Goal: Check status: Check status

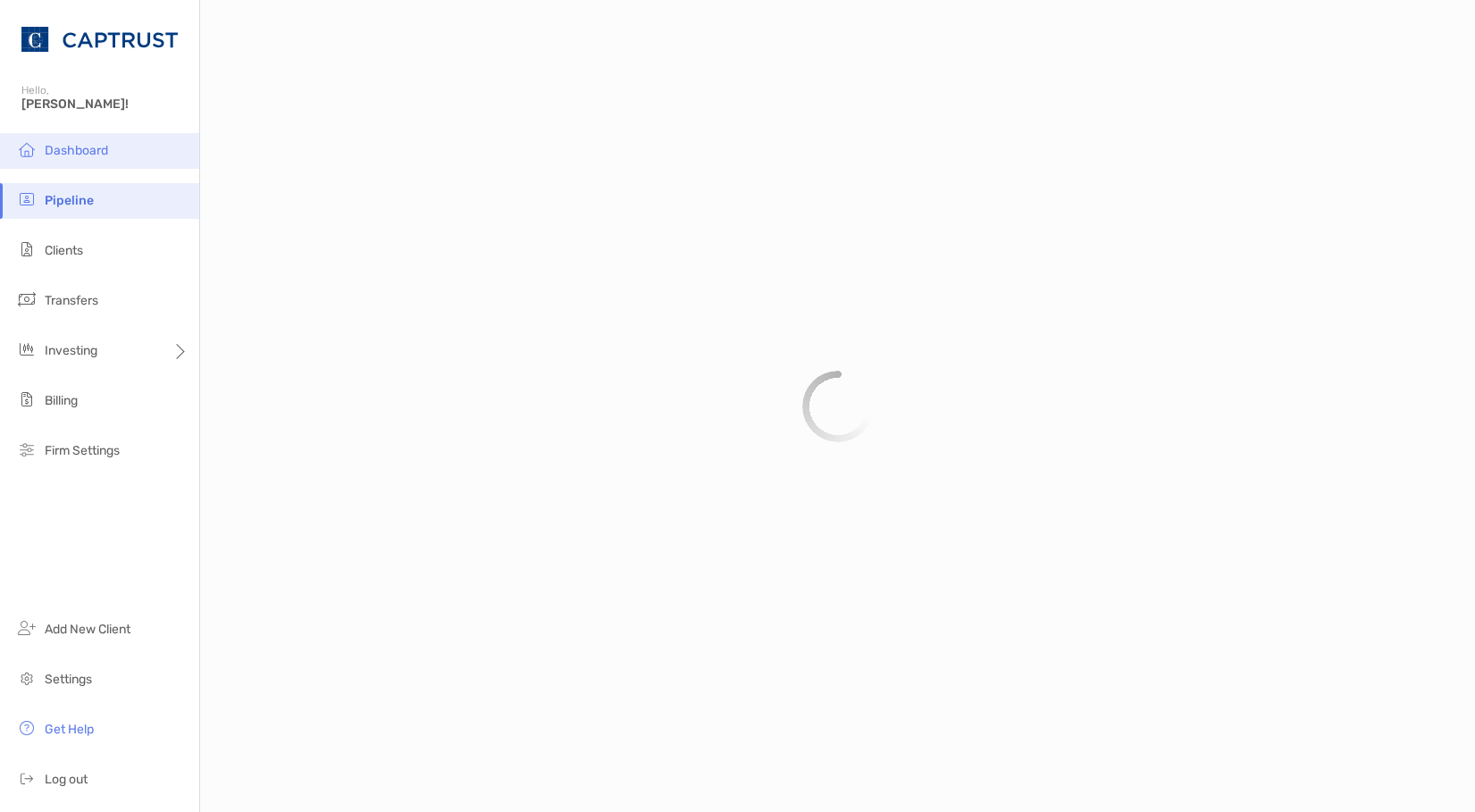
click at [78, 154] on span "Dashboard" at bounding box center [76, 150] width 64 height 15
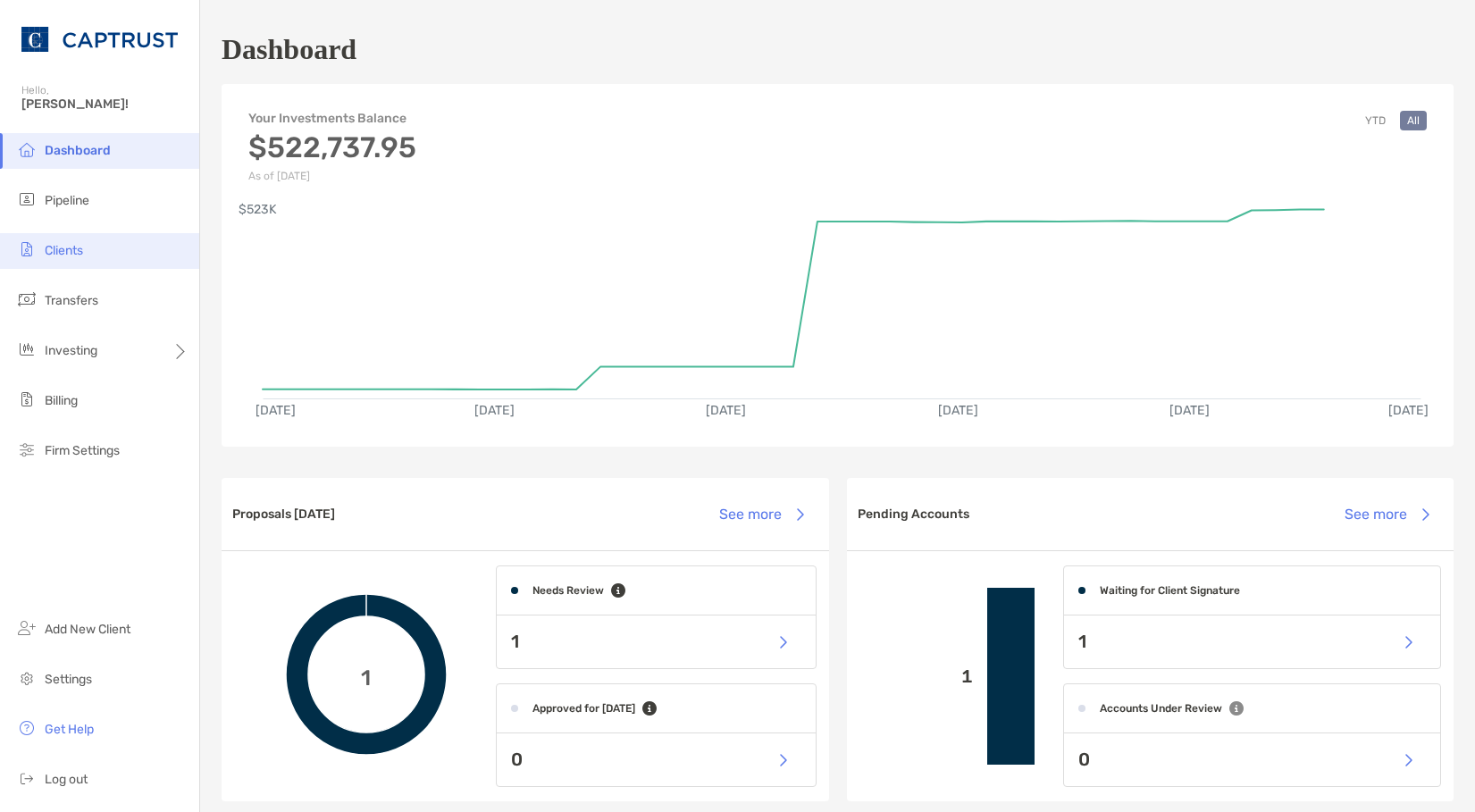
click at [94, 261] on li "Clients" at bounding box center [100, 251] width 199 height 36
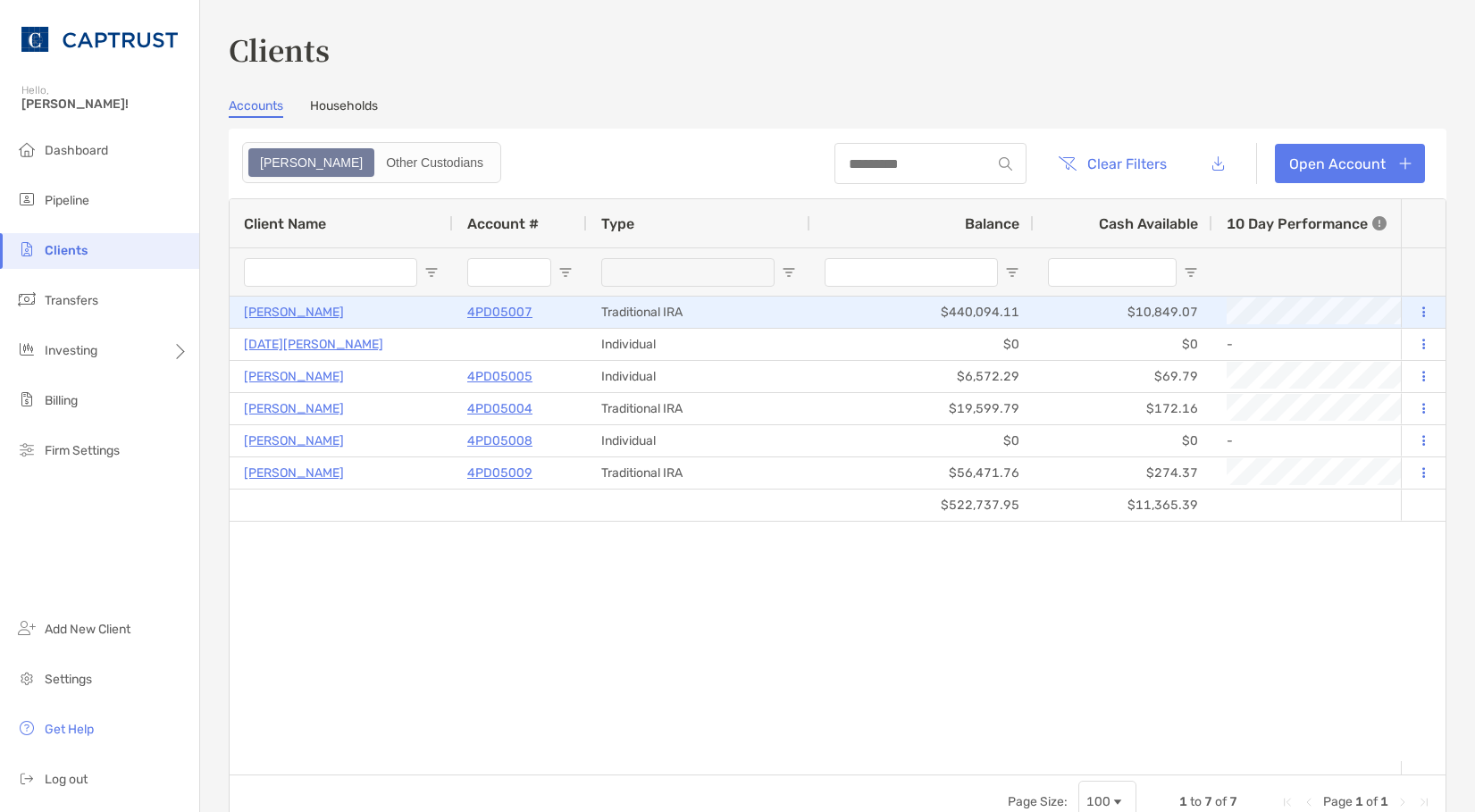
click at [315, 307] on p "[PERSON_NAME]" at bounding box center [294, 312] width 100 height 22
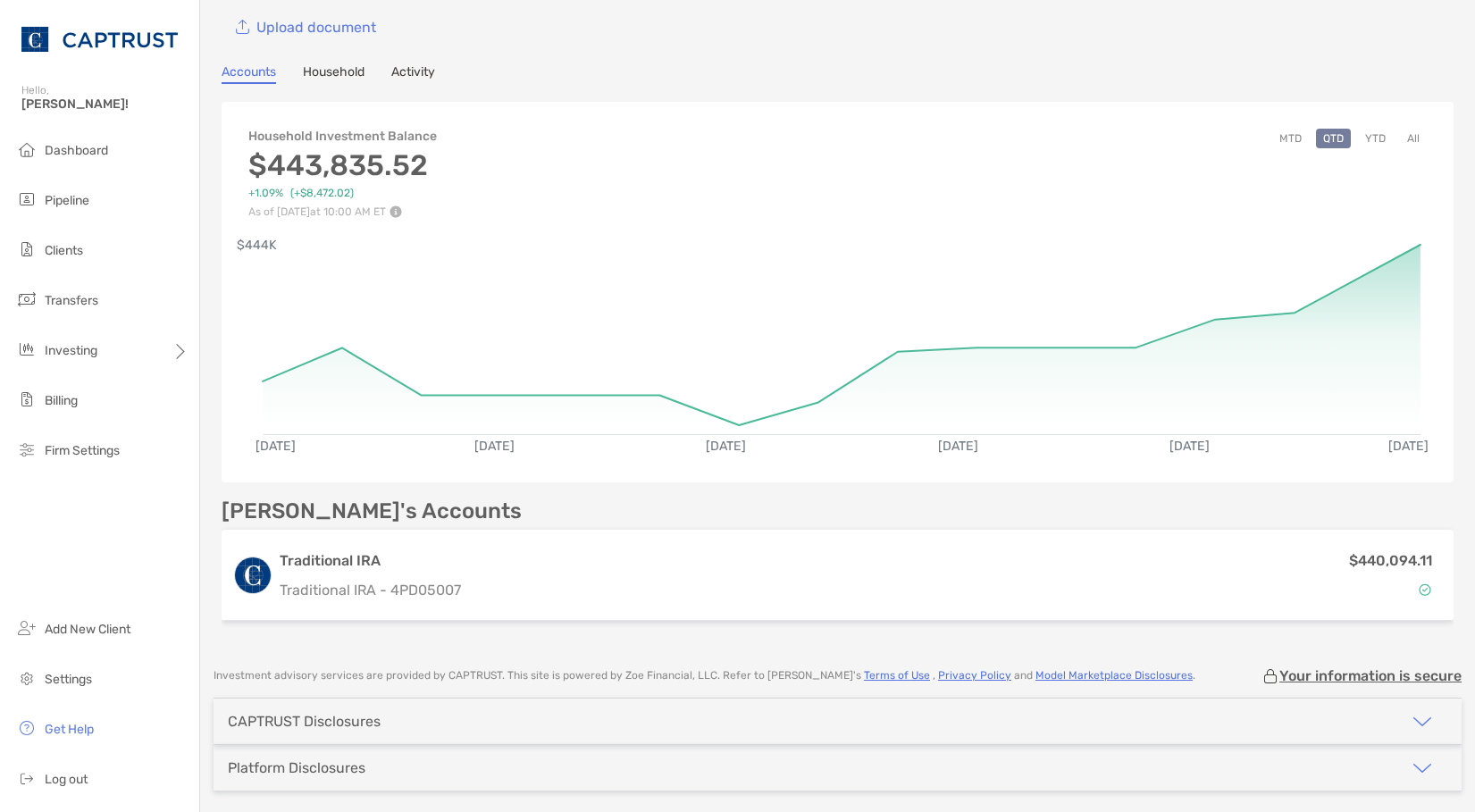
scroll to position [162, 0]
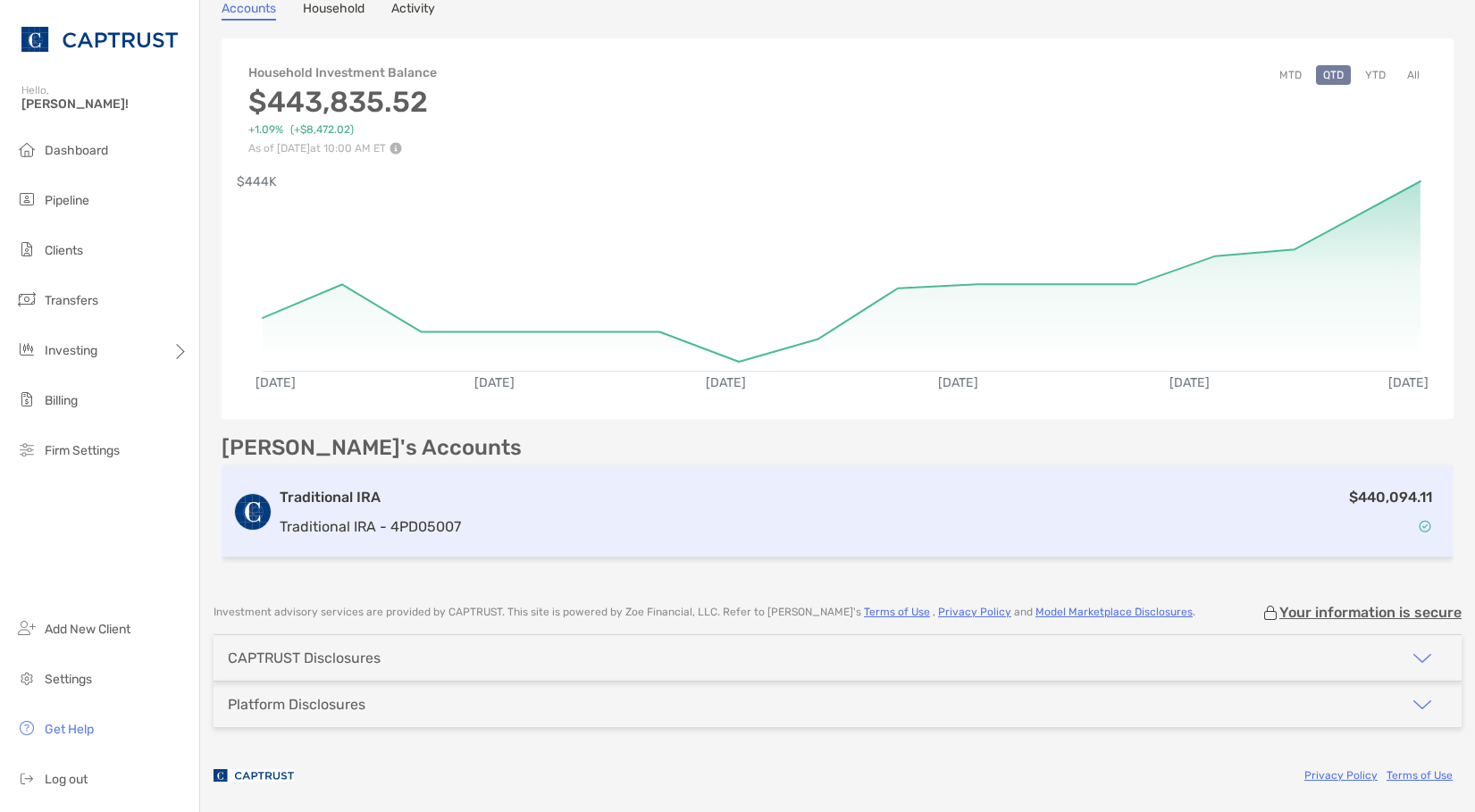
click at [385, 504] on h3 "Traditional IRA" at bounding box center [370, 496] width 181 height 21
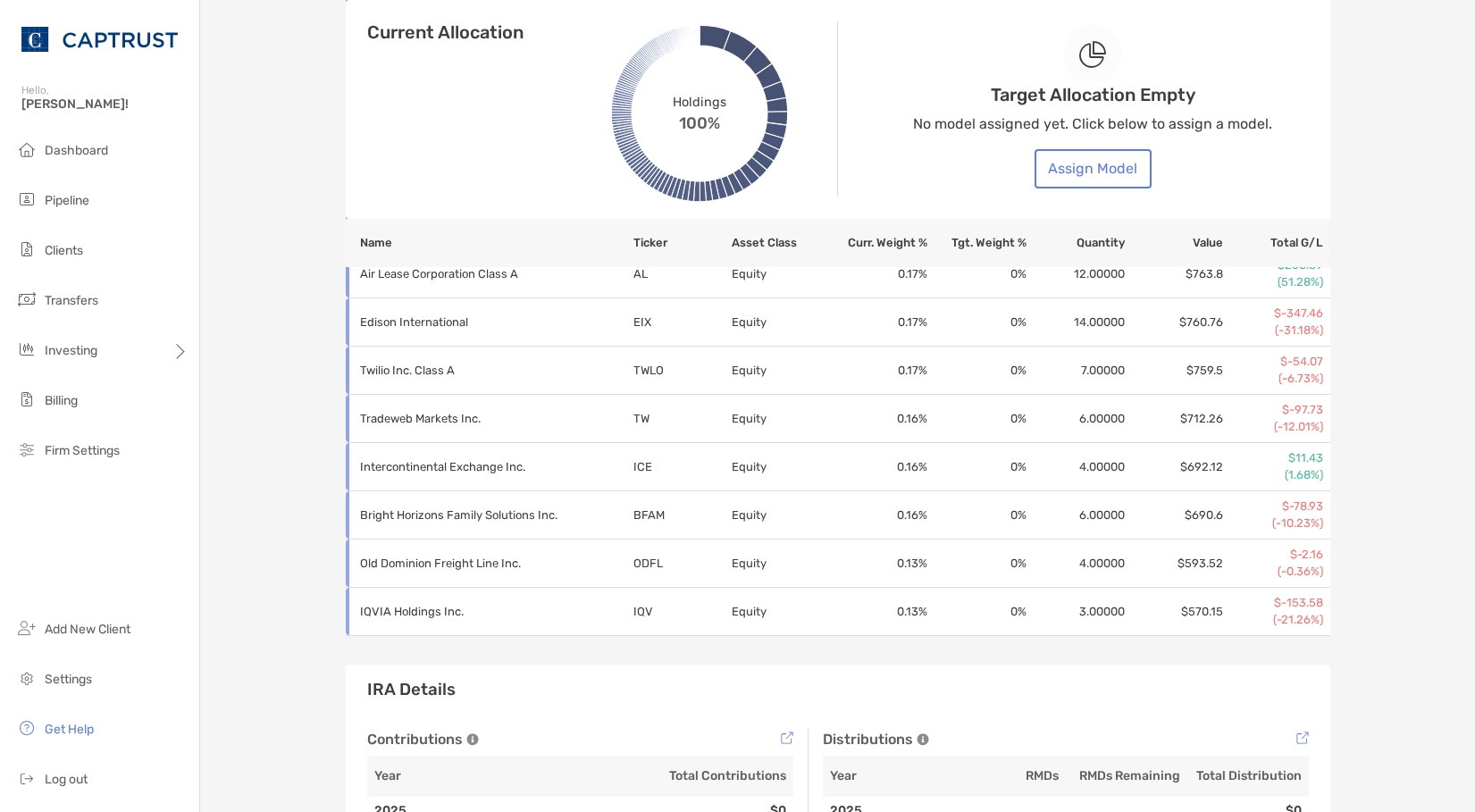
scroll to position [6751, 0]
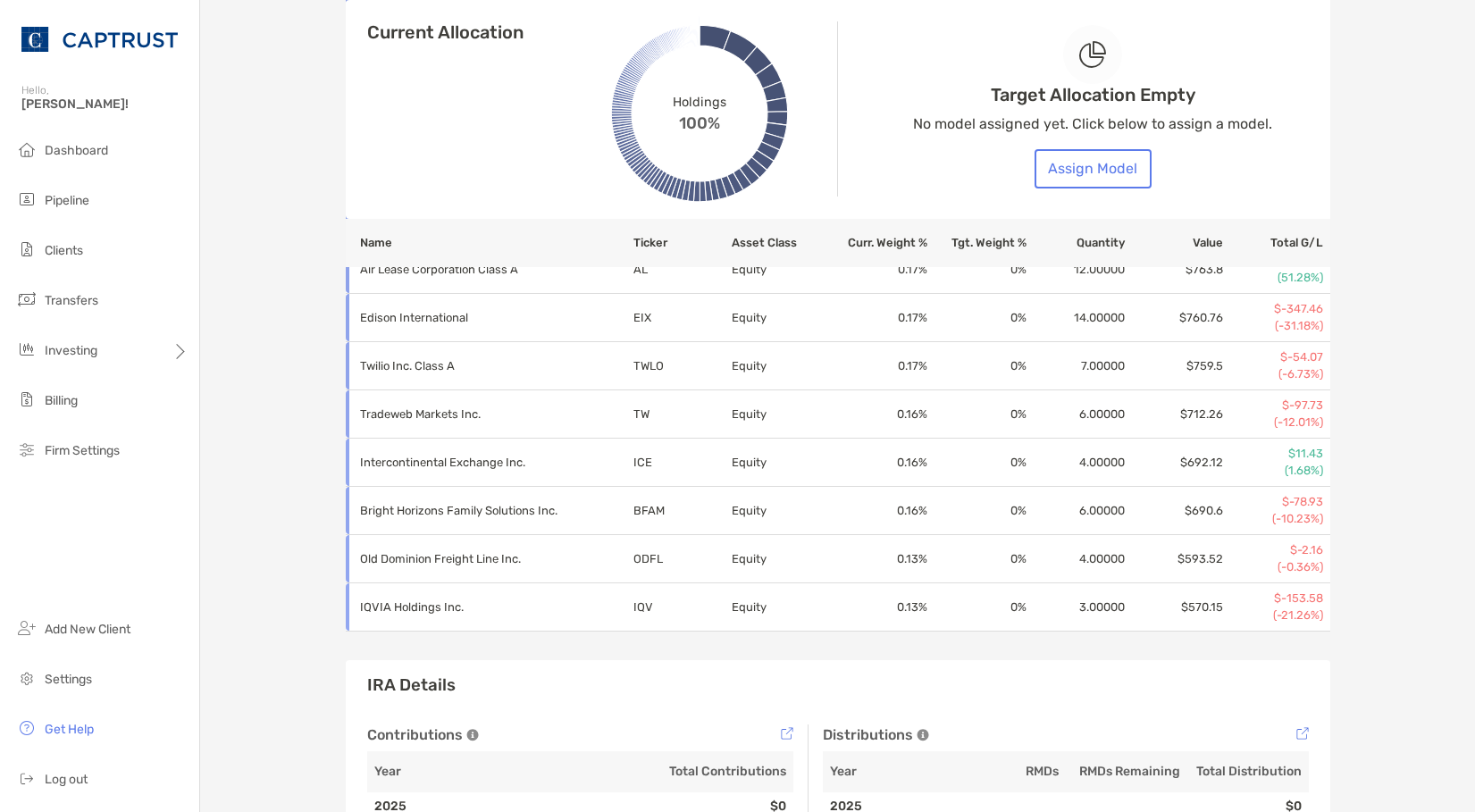
drag, startPoint x: 824, startPoint y: 635, endPoint x: 1399, endPoint y: 497, distance: 591.3
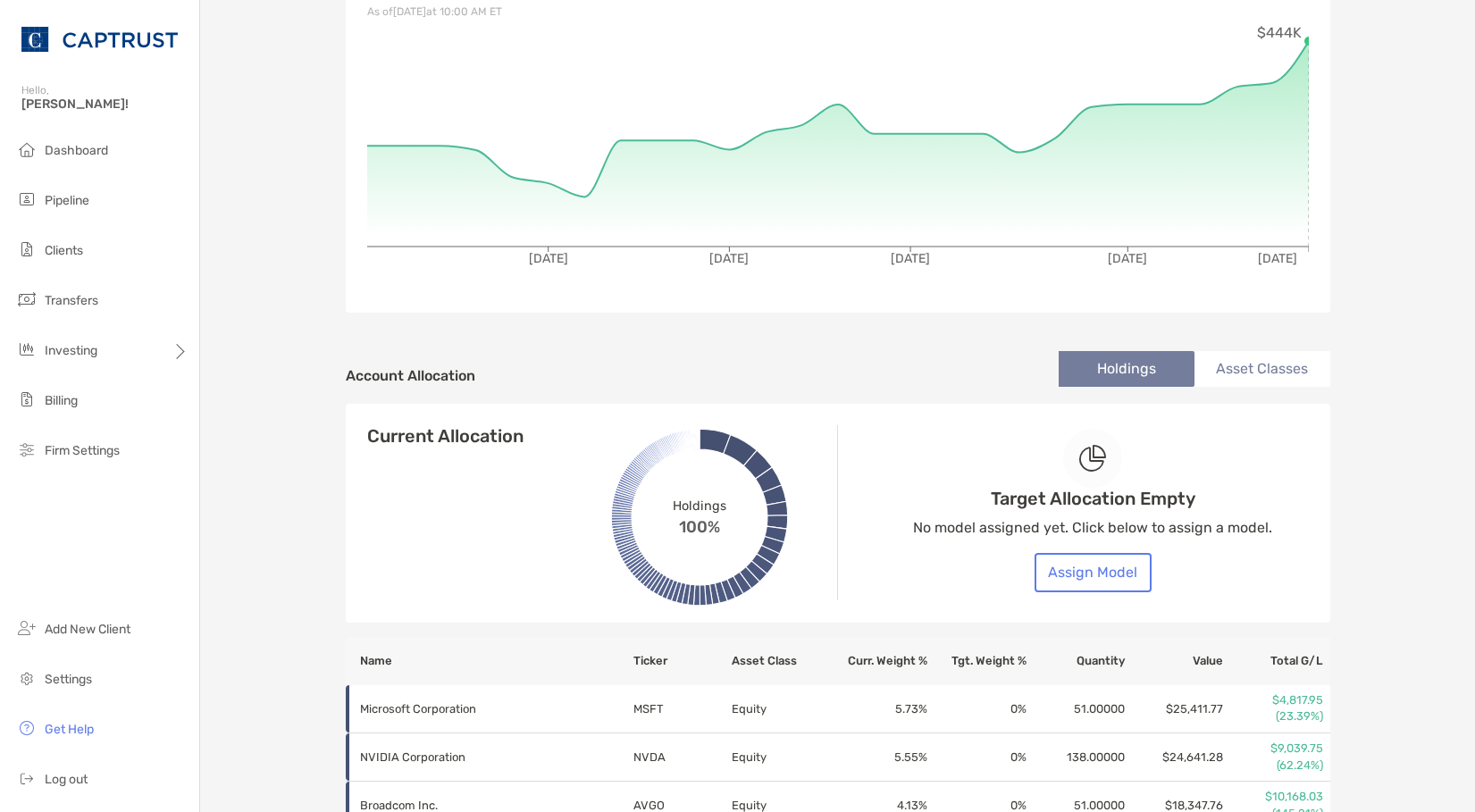
scroll to position [0, 0]
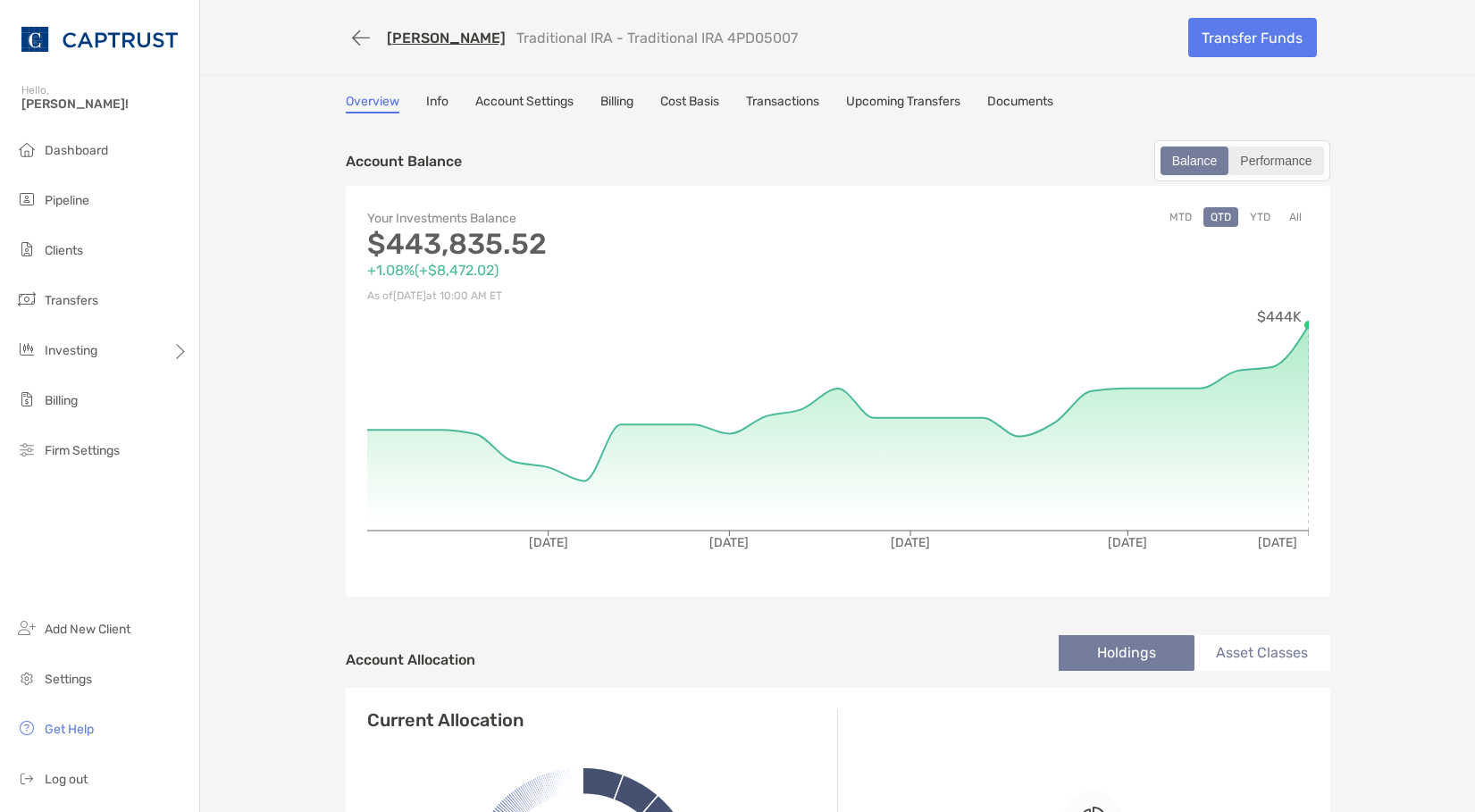
click at [1279, 163] on div "Performance" at bounding box center [1275, 161] width 91 height 25
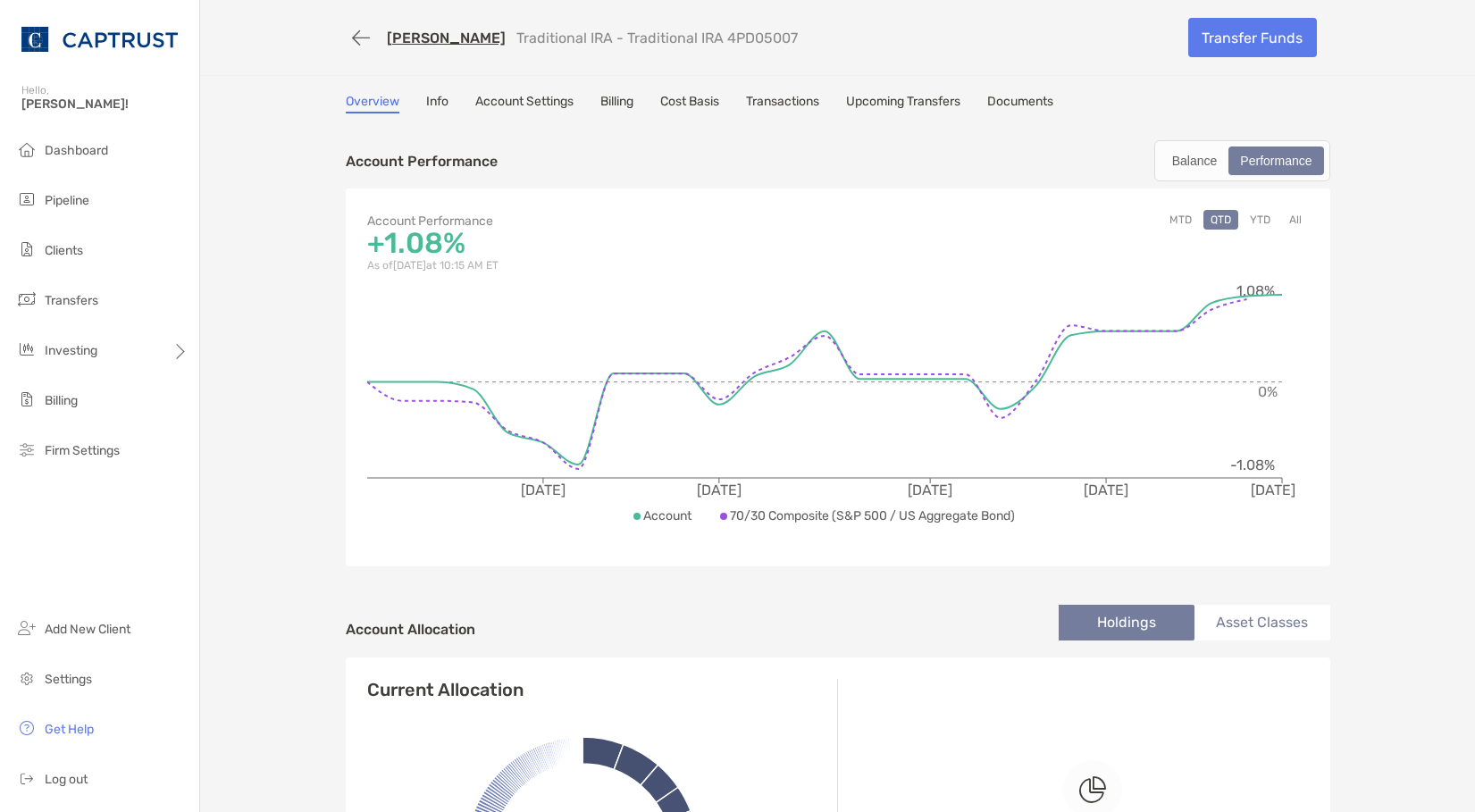
click at [434, 112] on link "Info" at bounding box center [438, 103] width 22 height 19
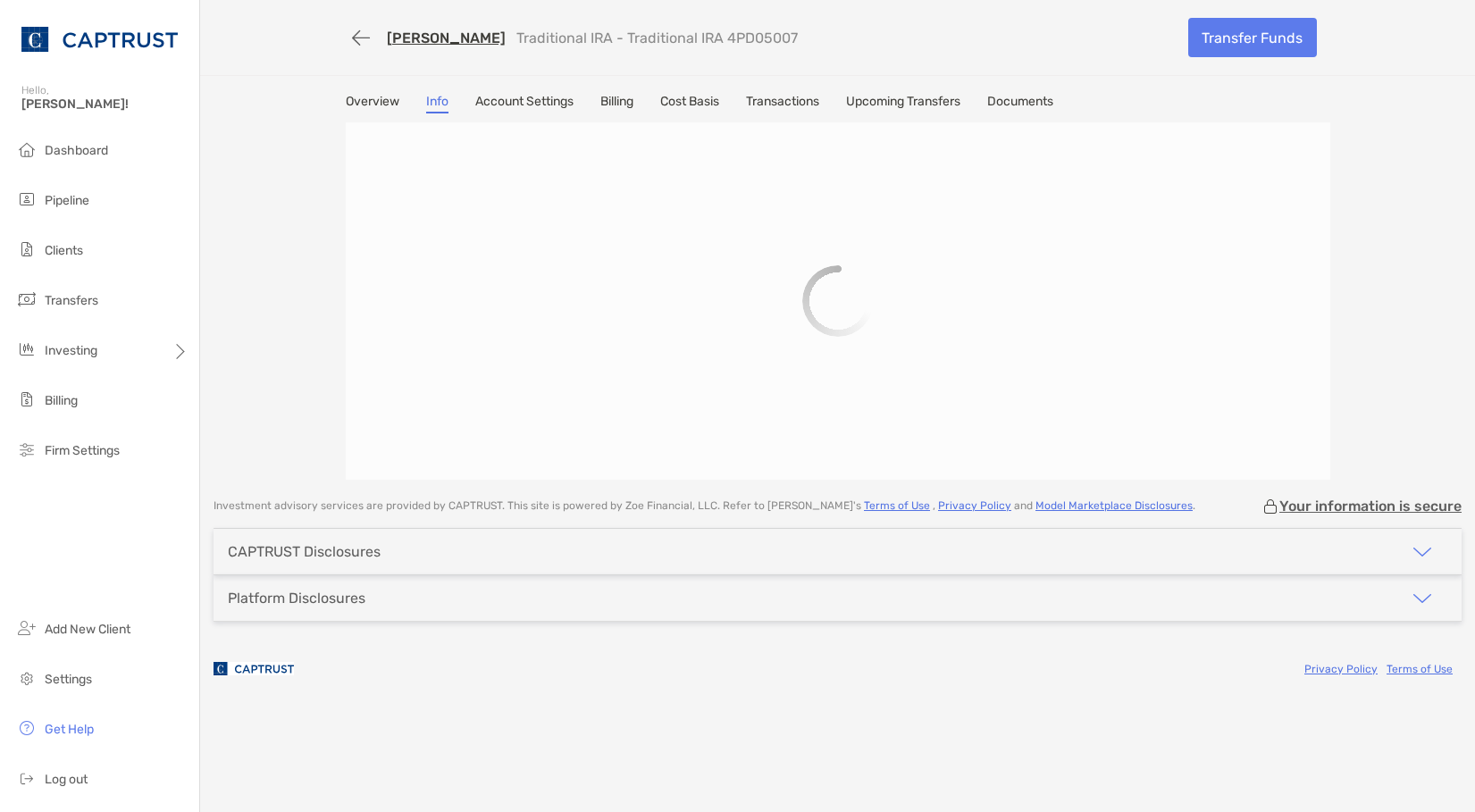
click at [374, 102] on link "Overview" at bounding box center [372, 103] width 54 height 19
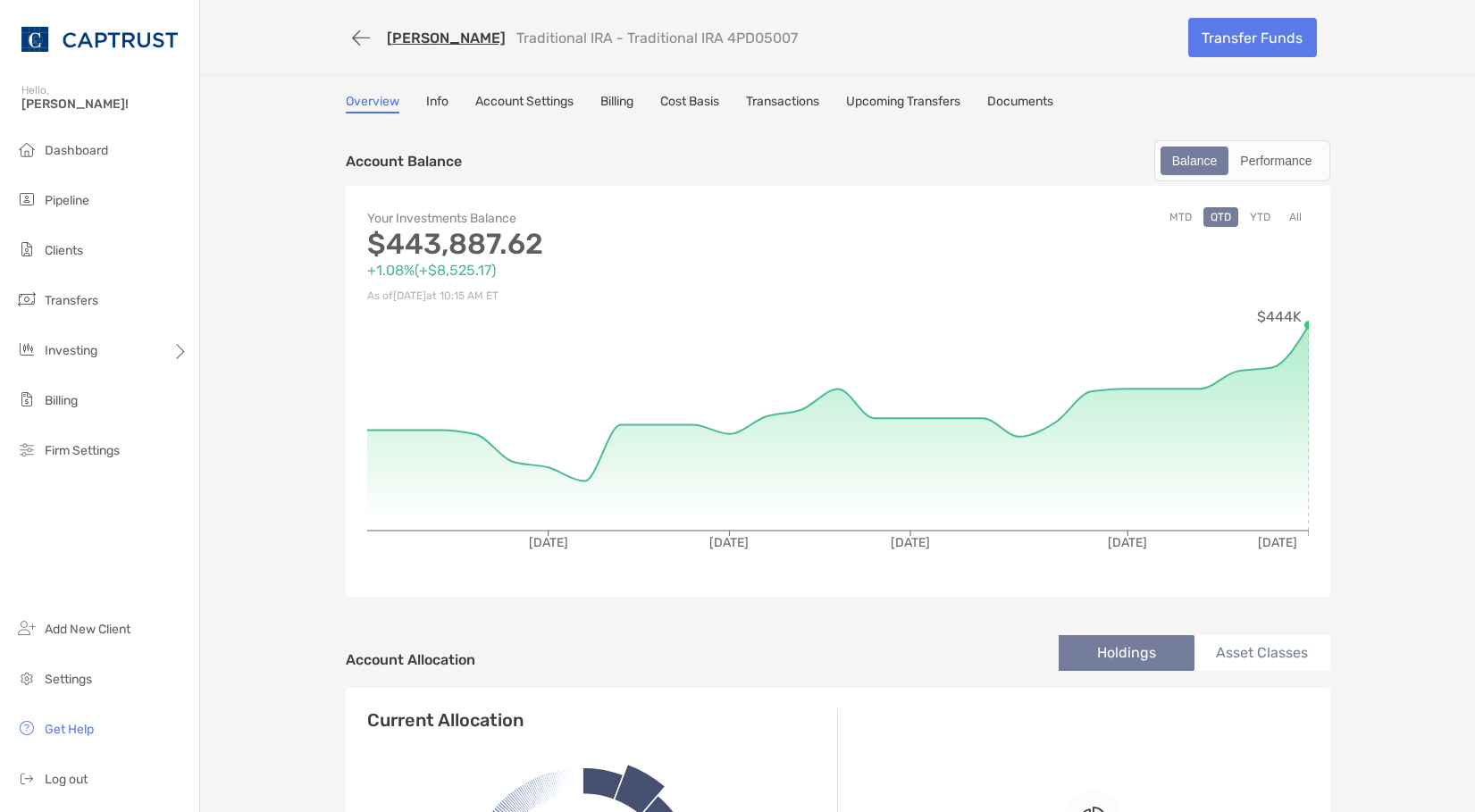
click at [771, 103] on link "Transactions" at bounding box center [782, 103] width 73 height 19
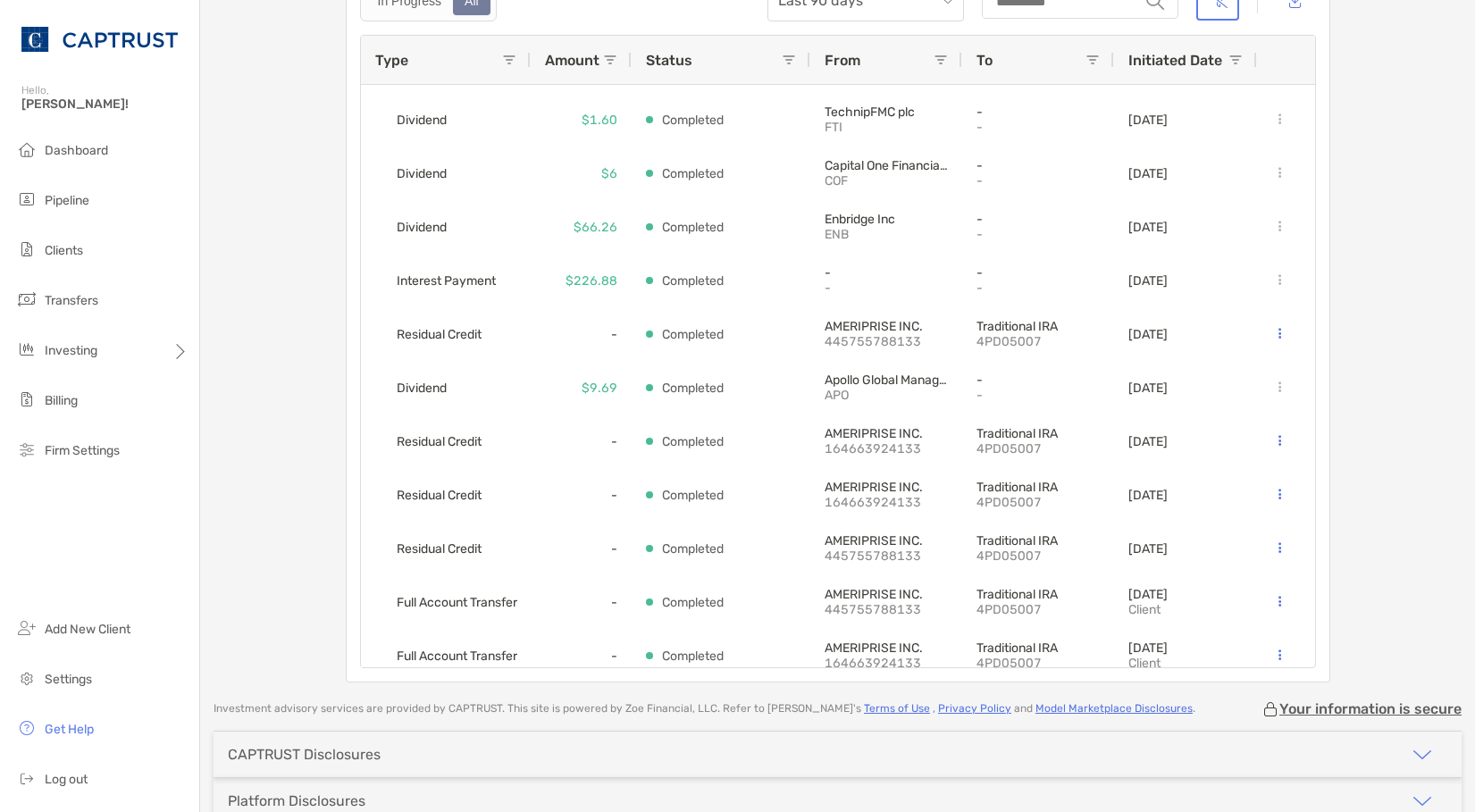
scroll to position [328, 0]
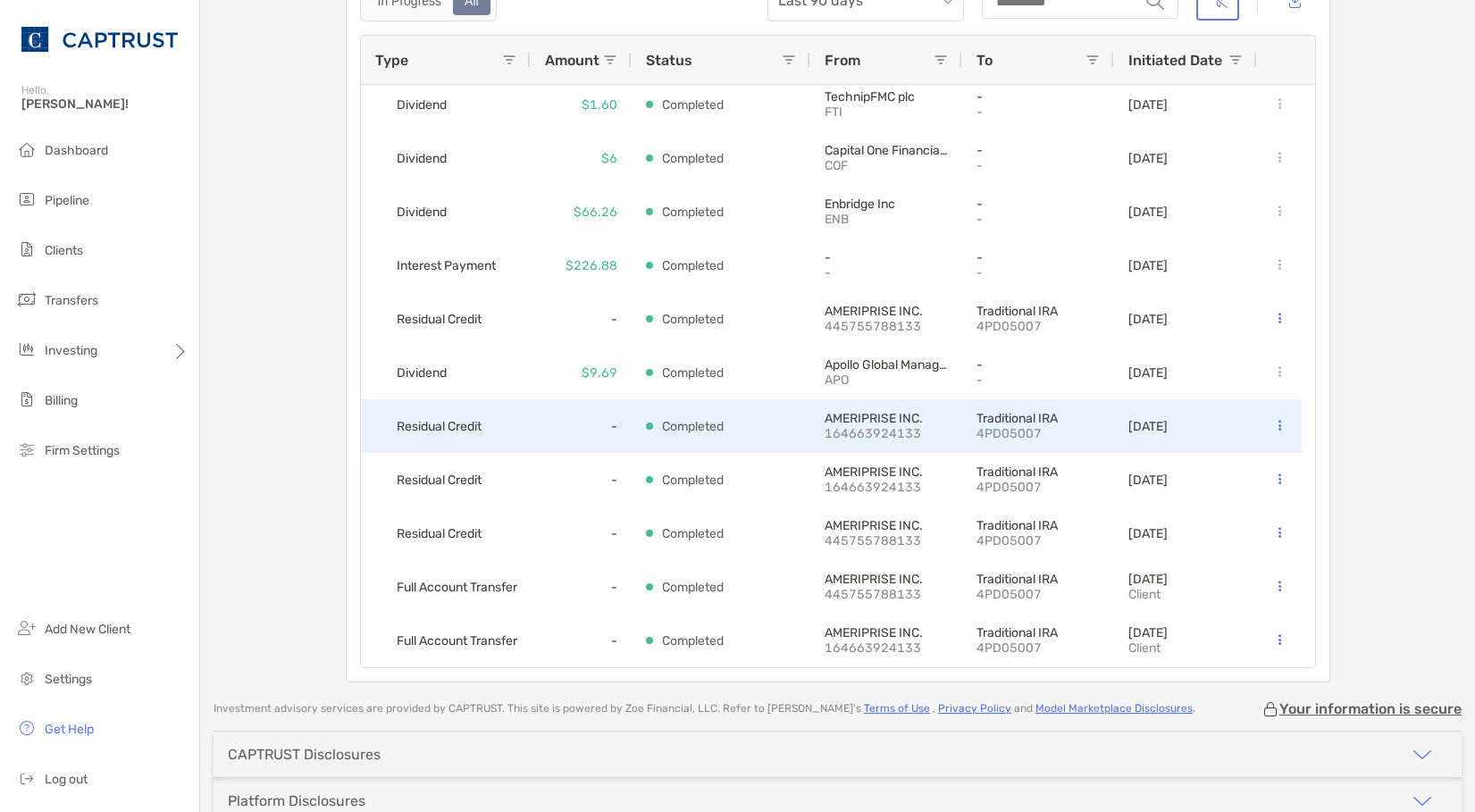
click at [894, 431] on p "164663924133" at bounding box center [886, 434] width 124 height 15
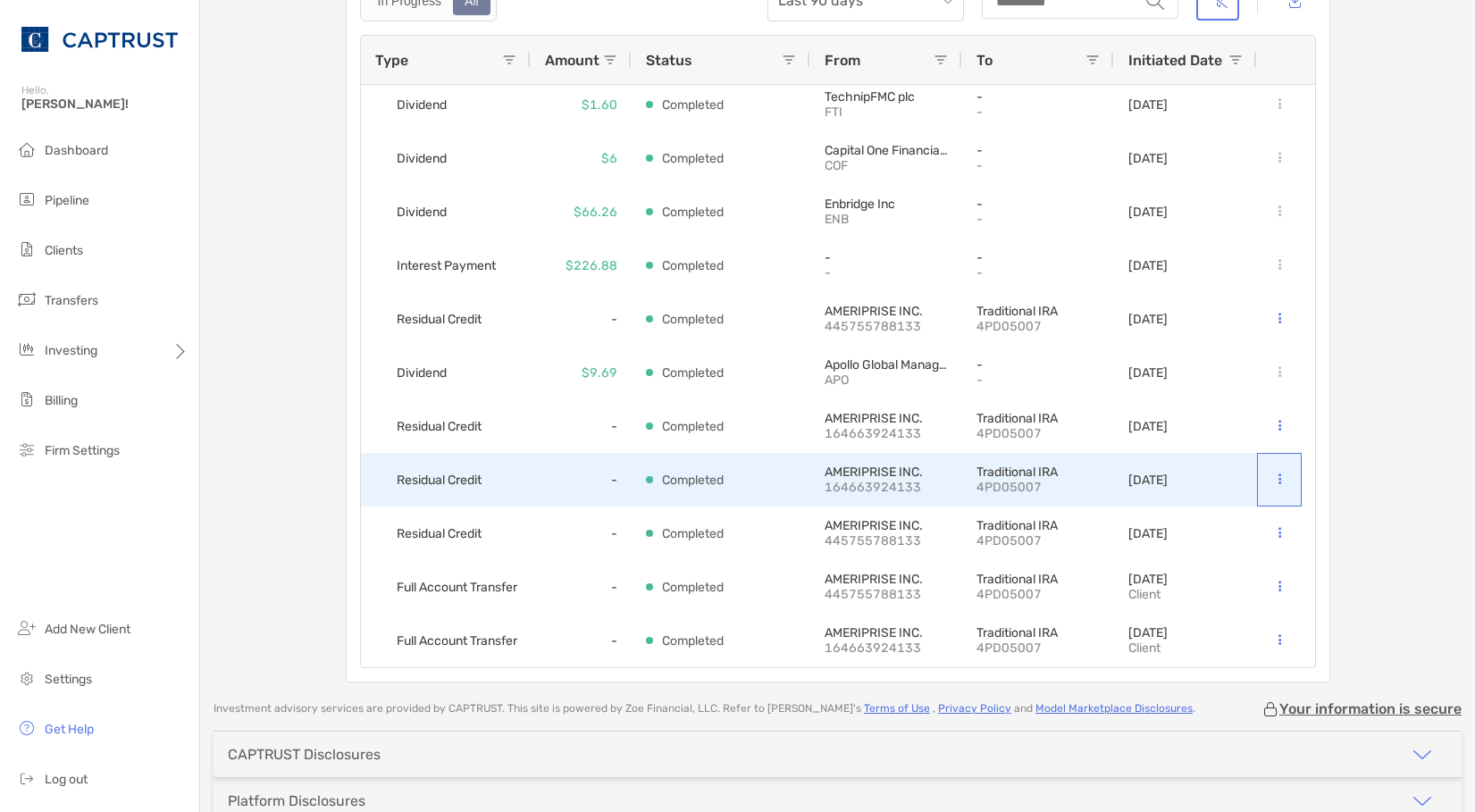
click at [1271, 484] on button at bounding box center [1279, 479] width 18 height 18
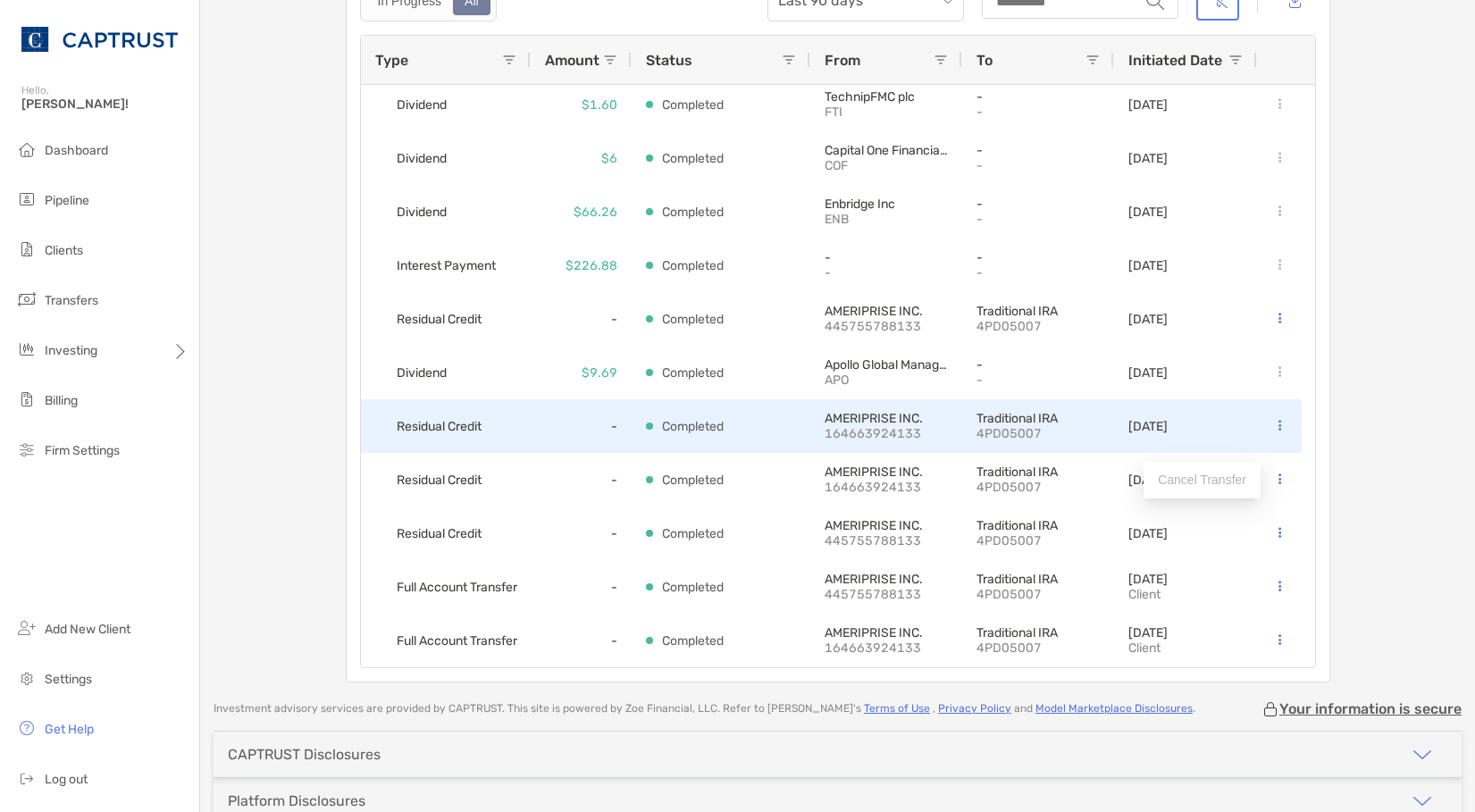
click at [1231, 425] on div "[DATE]" at bounding box center [1185, 426] width 143 height 54
click at [1277, 424] on button at bounding box center [1279, 425] width 18 height 18
click at [1276, 424] on button at bounding box center [1279, 425] width 18 height 18
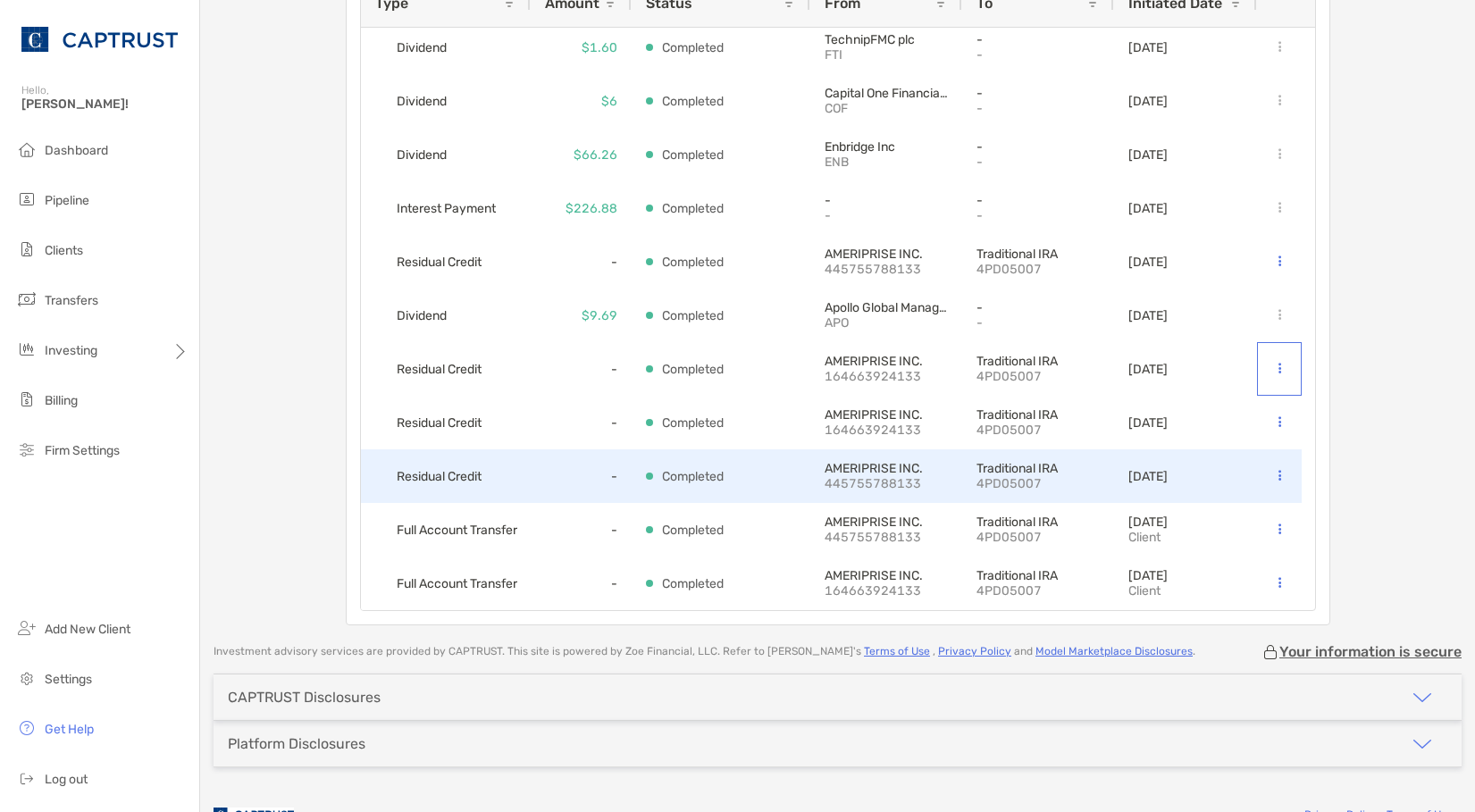
scroll to position [245, 0]
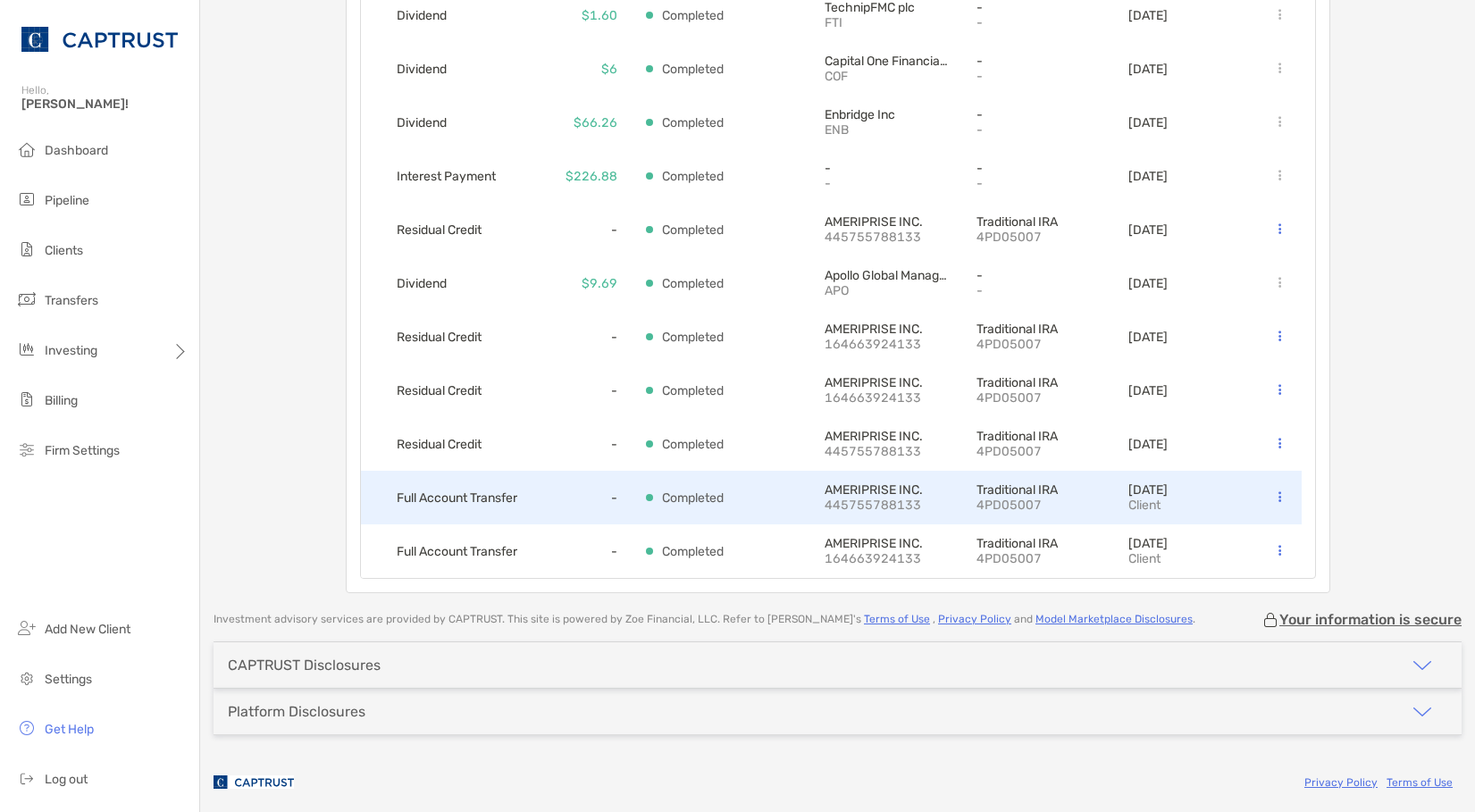
click at [748, 496] on div "Completed" at bounding box center [721, 497] width 150 height 52
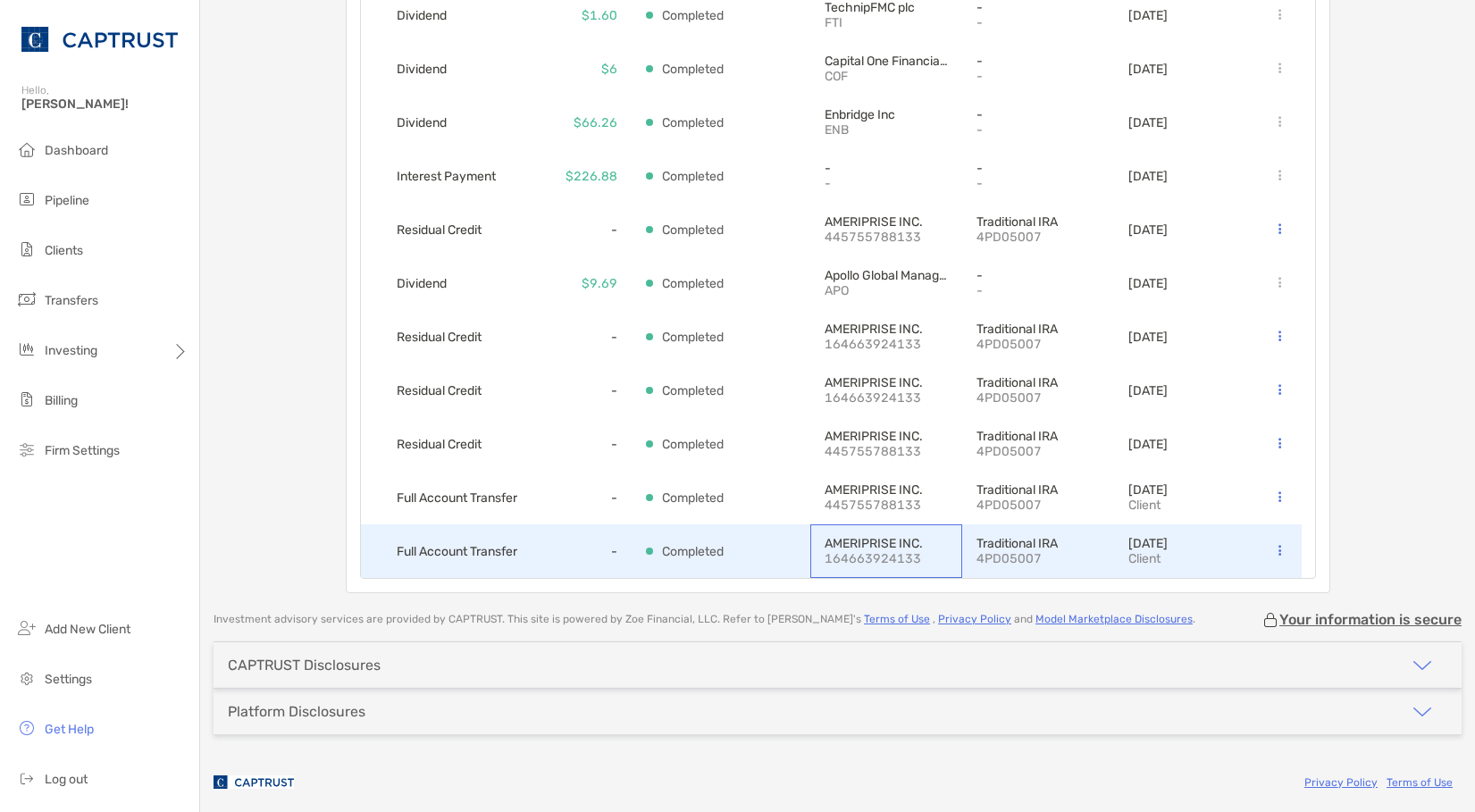
click at [833, 550] on p "AMERIPRISE INC." at bounding box center [886, 543] width 124 height 15
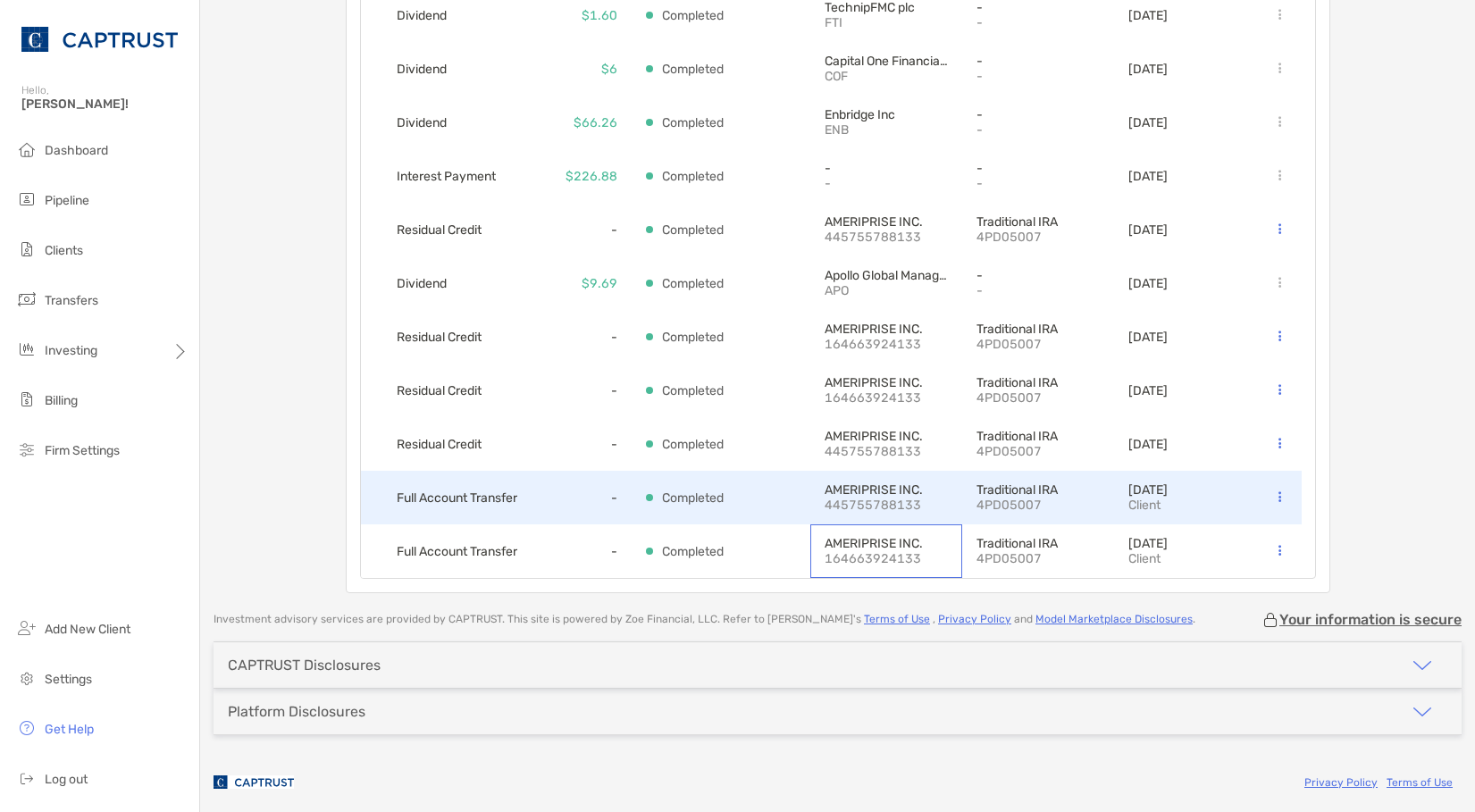
scroll to position [0, 0]
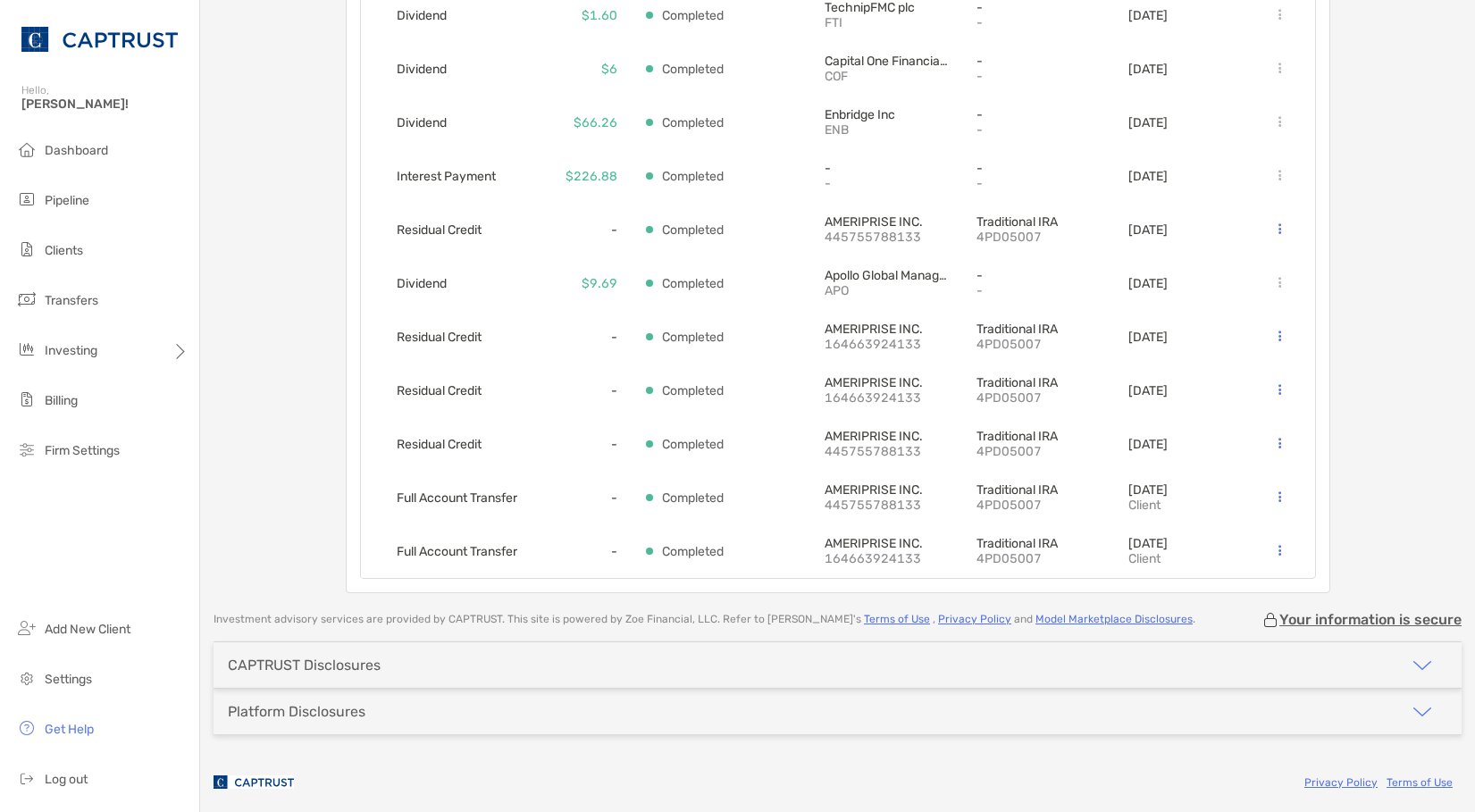
click at [1369, 359] on div "[PERSON_NAME] Traditional IRA - Traditional IRA 4PD05007 Transfer Funds Overvie…" at bounding box center [837, 173] width 1275 height 839
